Goal: Contribute content: Contribute content

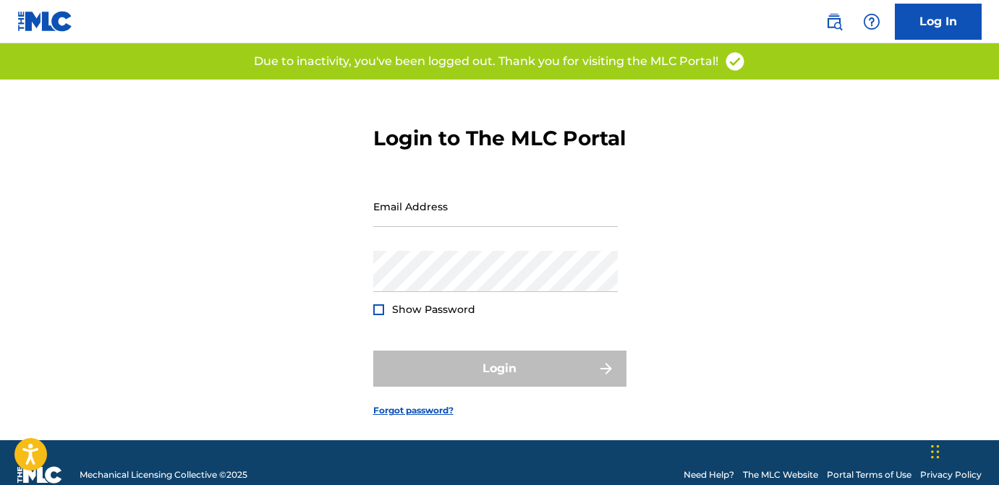
click at [532, 251] on div "Email Address" at bounding box center [495, 218] width 245 height 65
click at [517, 227] on input "Email Address" at bounding box center [495, 206] width 245 height 41
type input "[EMAIL_ADDRESS][DOMAIN_NAME]"
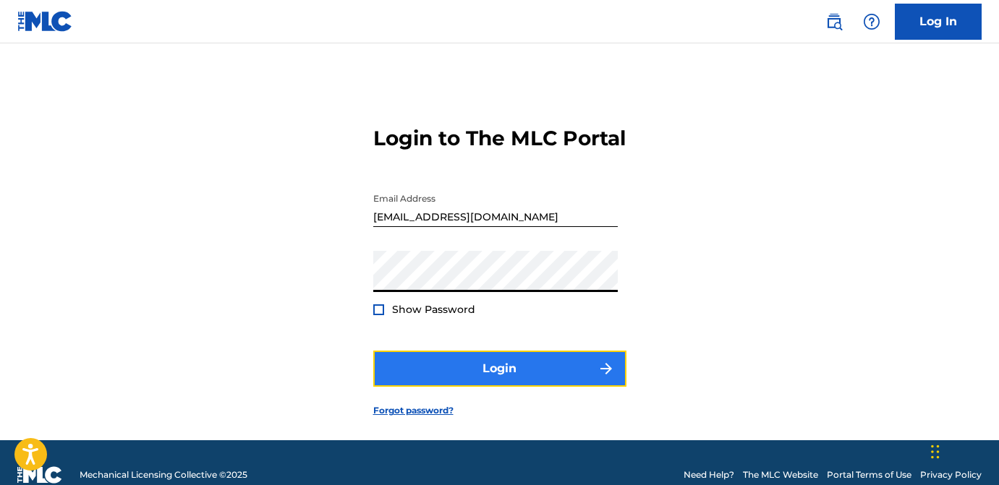
click at [467, 387] on button "Login" at bounding box center [499, 369] width 253 height 36
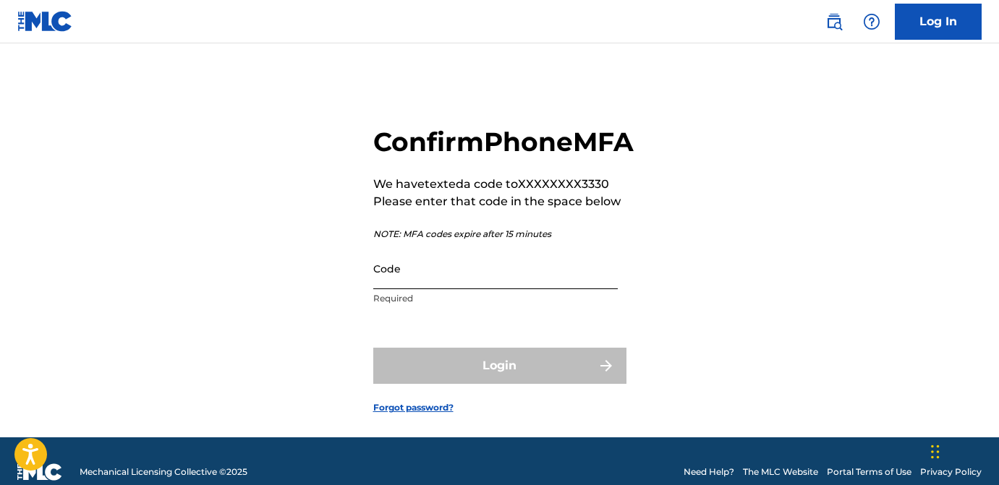
click at [532, 289] on input "Code" at bounding box center [495, 268] width 245 height 41
click at [485, 289] on input "Code" at bounding box center [495, 268] width 245 height 41
paste input "969011"
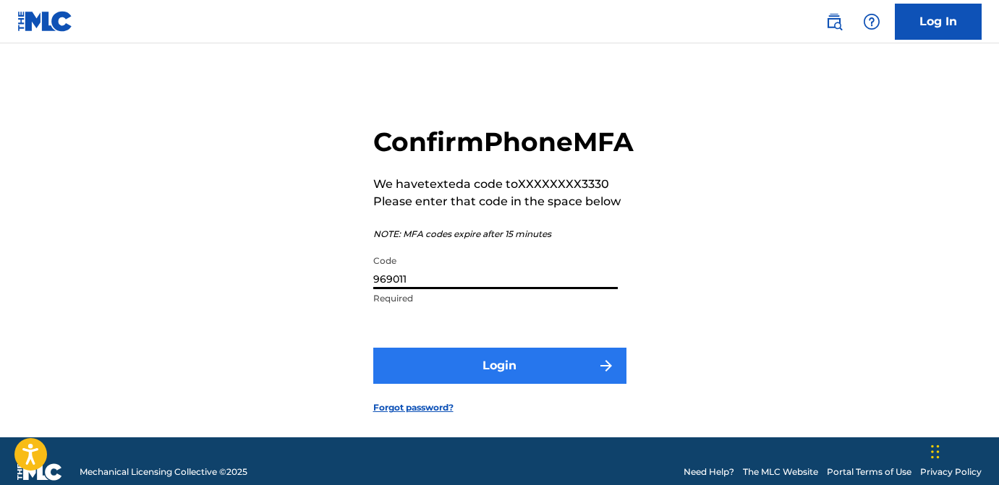
type input "969011"
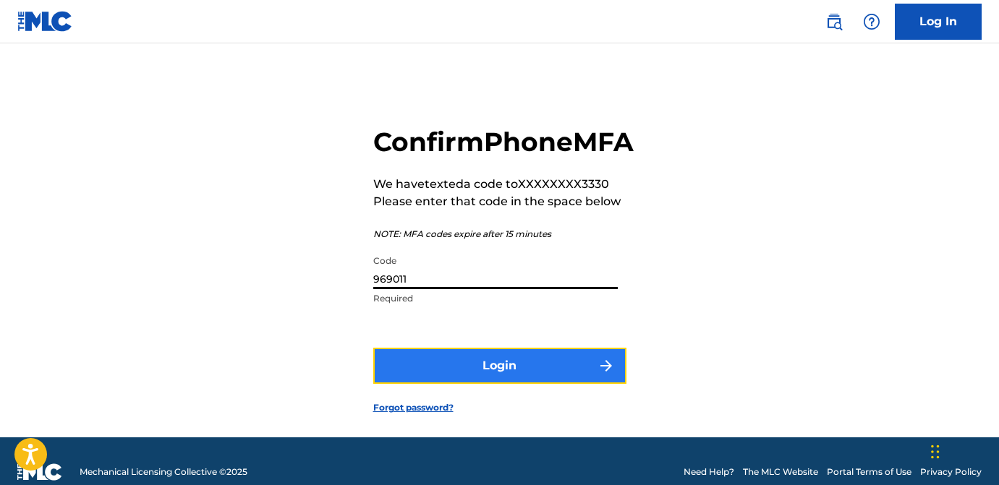
click at [512, 384] on button "Login" at bounding box center [499, 366] width 253 height 36
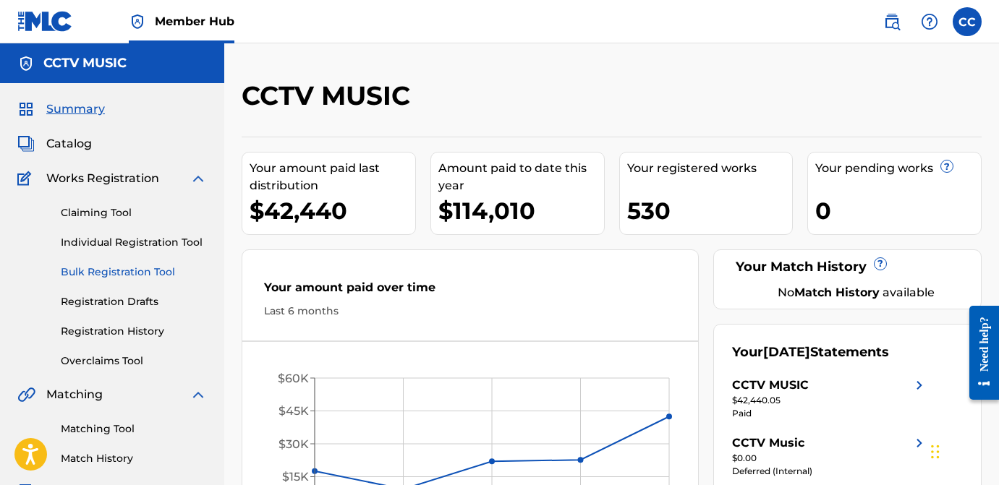
click at [133, 275] on link "Bulk Registration Tool" at bounding box center [134, 272] width 146 height 15
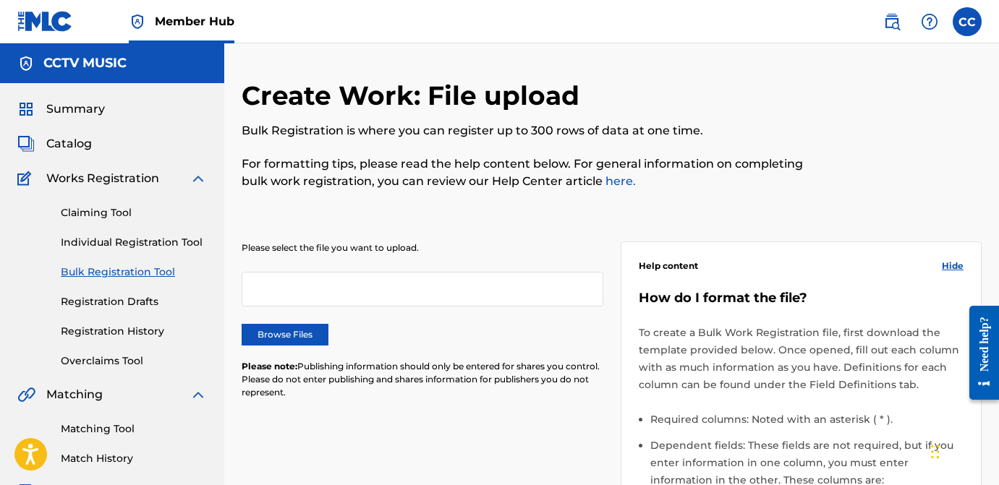
click at [306, 289] on div at bounding box center [423, 289] width 362 height 35
click at [301, 343] on label "Browse Files" at bounding box center [285, 335] width 87 height 22
click at [0, 0] on input "Browse Files" at bounding box center [0, 0] width 0 height 0
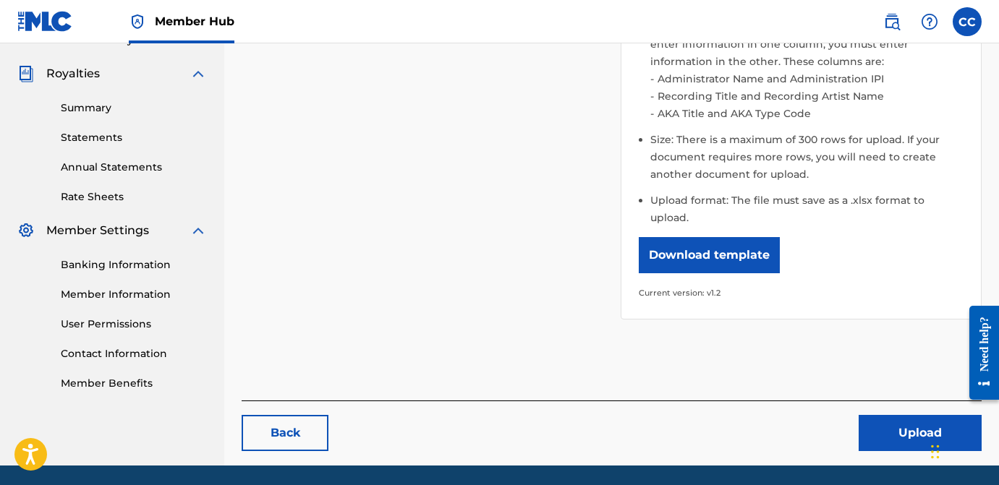
scroll to position [451, 0]
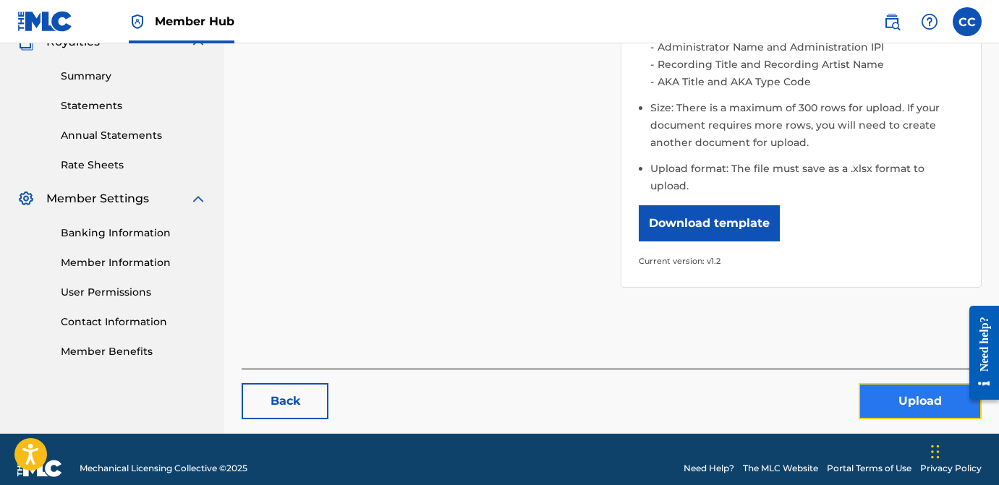
click at [878, 394] on button "Upload" at bounding box center [920, 401] width 123 height 36
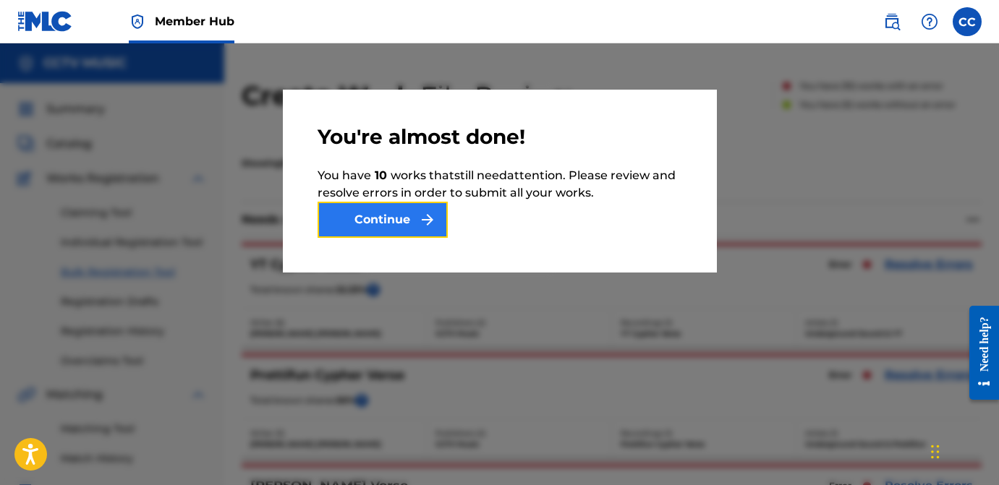
click at [415, 229] on button "Continue" at bounding box center [383, 220] width 130 height 36
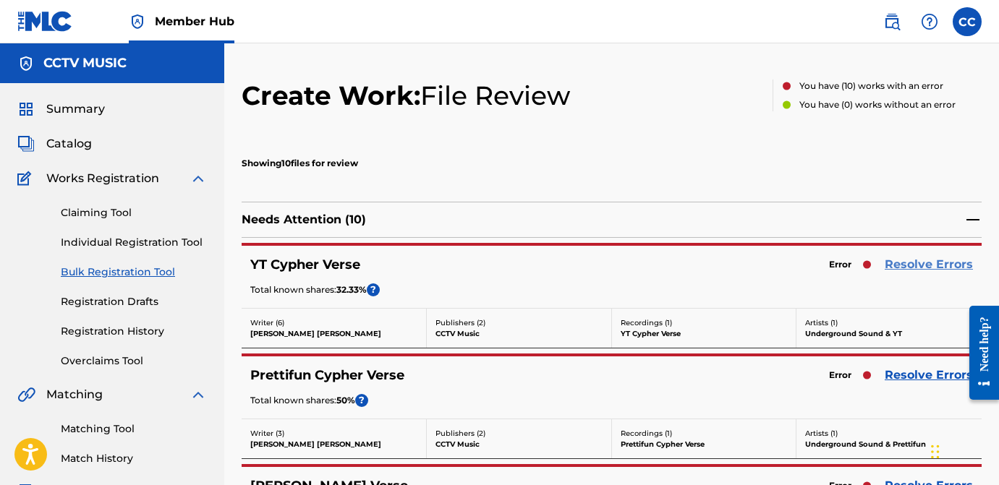
click at [932, 264] on link "Resolve Errors" at bounding box center [929, 264] width 88 height 17
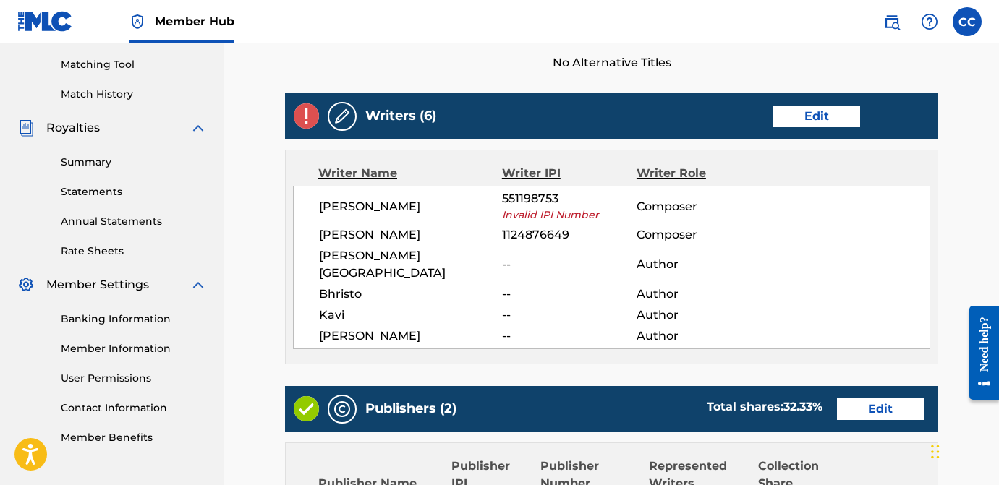
scroll to position [361, 0]
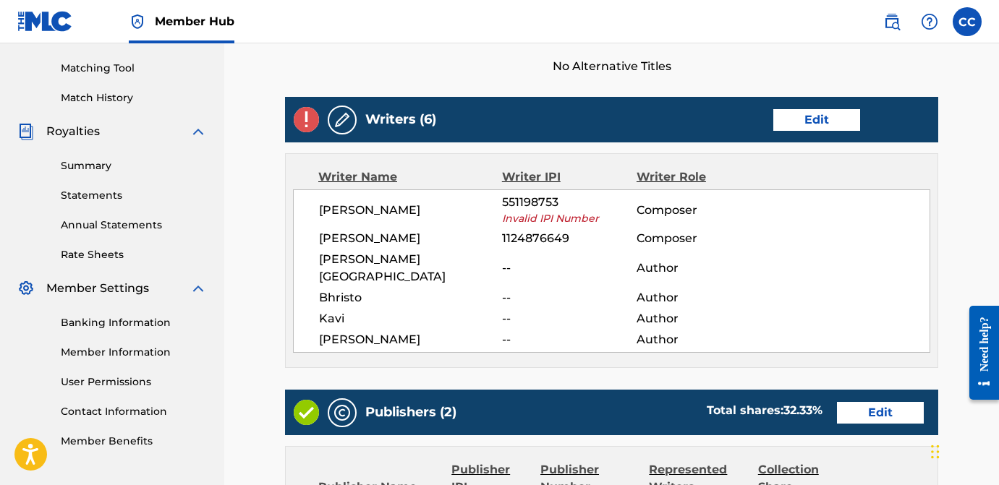
click at [814, 106] on div "Writers (6) Edit" at bounding box center [611, 120] width 653 height 46
click at [814, 112] on link "Edit" at bounding box center [816, 120] width 87 height 22
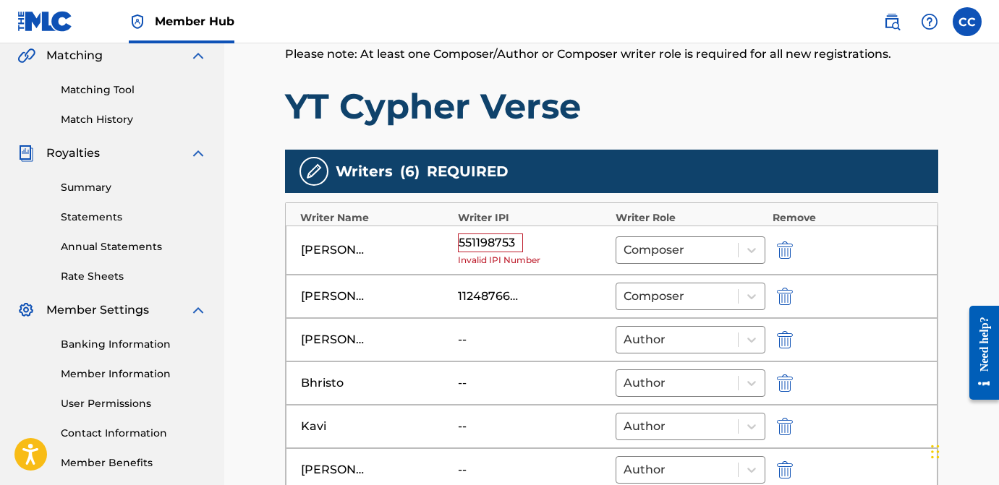
scroll to position [338, 0]
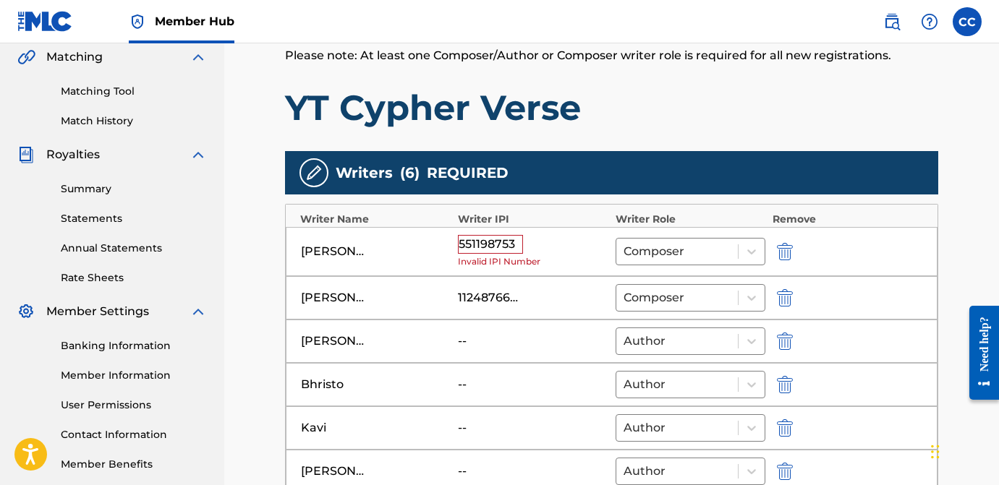
click at [457, 240] on div "[PERSON_NAME] 551198753 Invalid IPI Number Composer" at bounding box center [612, 252] width 652 height 50
click at [465, 244] on div "551198753" at bounding box center [490, 244] width 65 height 19
click at [527, 250] on div "551198753 Invalid IPI Number" at bounding box center [533, 252] width 150 height 34
click at [522, 250] on div "551198753" at bounding box center [490, 244] width 65 height 19
click at [516, 250] on div "551198753" at bounding box center [490, 244] width 65 height 19
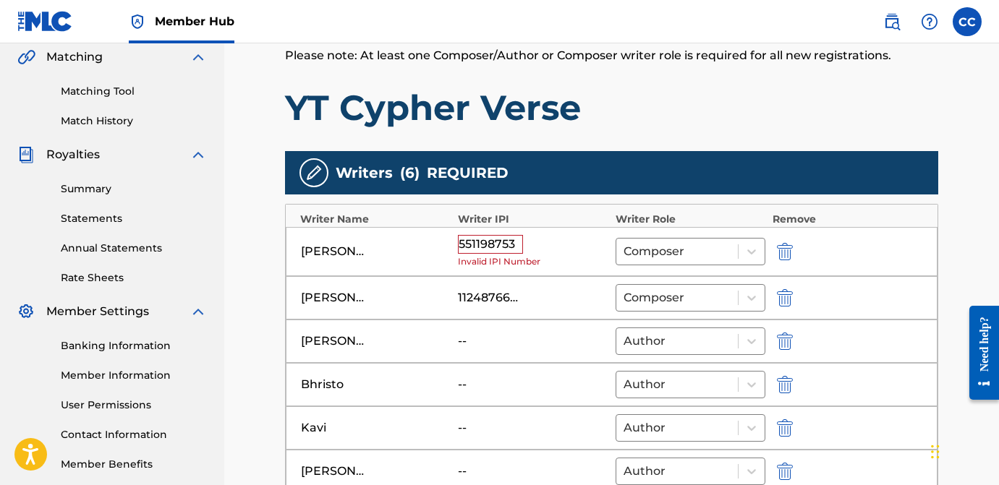
click at [516, 250] on div "551198753" at bounding box center [490, 244] width 65 height 19
click at [459, 245] on div "551198753" at bounding box center [490, 244] width 65 height 19
click at [460, 245] on div "551198753" at bounding box center [490, 244] width 65 height 19
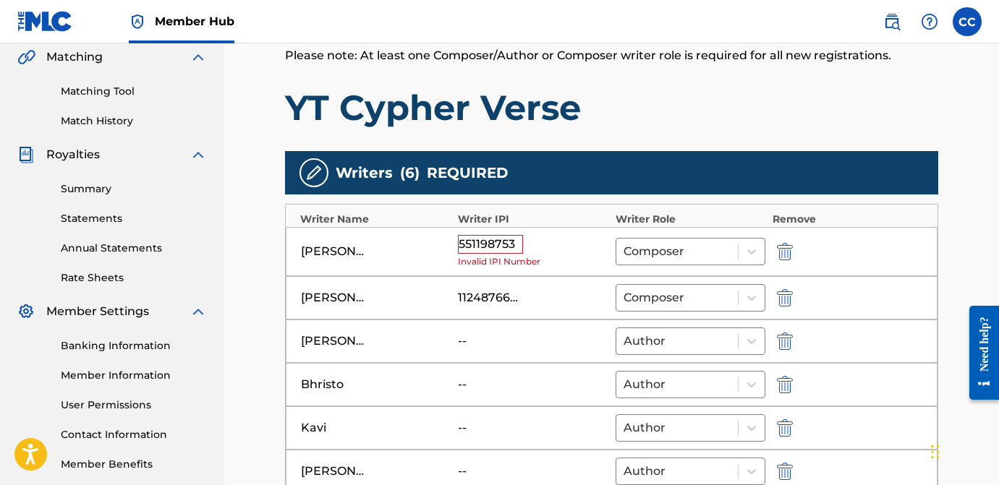
click at [460, 245] on div "551198753" at bounding box center [490, 244] width 65 height 19
click at [472, 250] on div "551198753" at bounding box center [490, 244] width 65 height 19
click at [523, 262] on span "Invalid IPI Number" at bounding box center [533, 261] width 150 height 13
